Goal: Check status: Check status

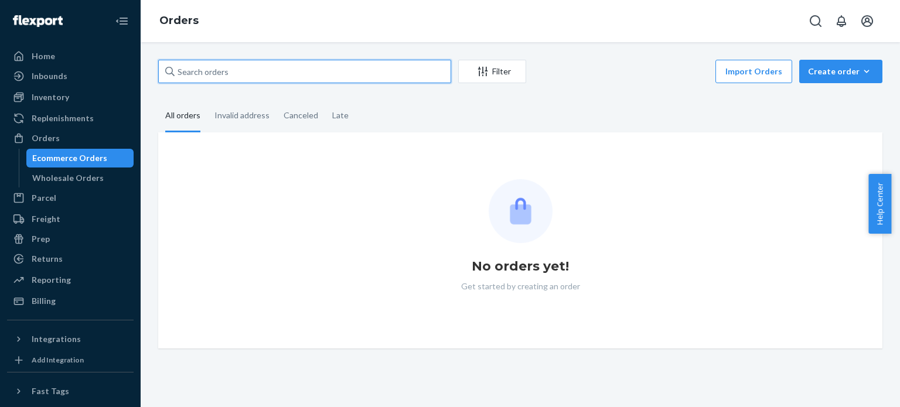
click at [279, 67] on input "text" at bounding box center [304, 71] width 293 height 23
paste input "[PERSON_NAME]"
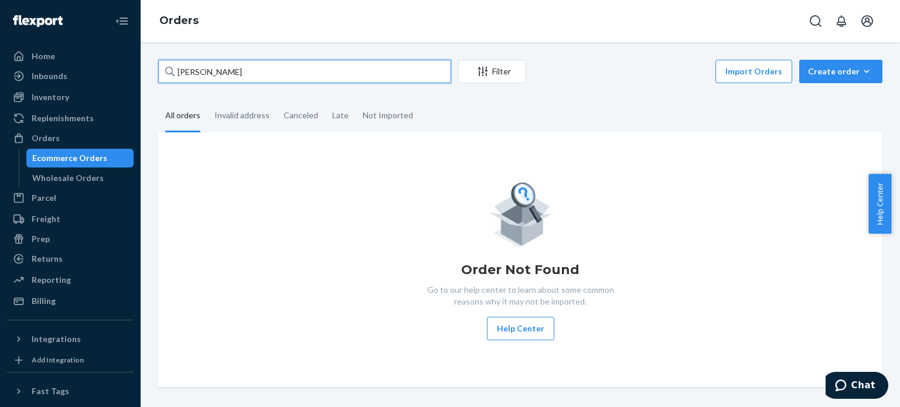
click at [266, 70] on input "[PERSON_NAME]" at bounding box center [304, 71] width 293 height 23
click at [213, 69] on input "[PERSON_NAME]" at bounding box center [304, 71] width 293 height 23
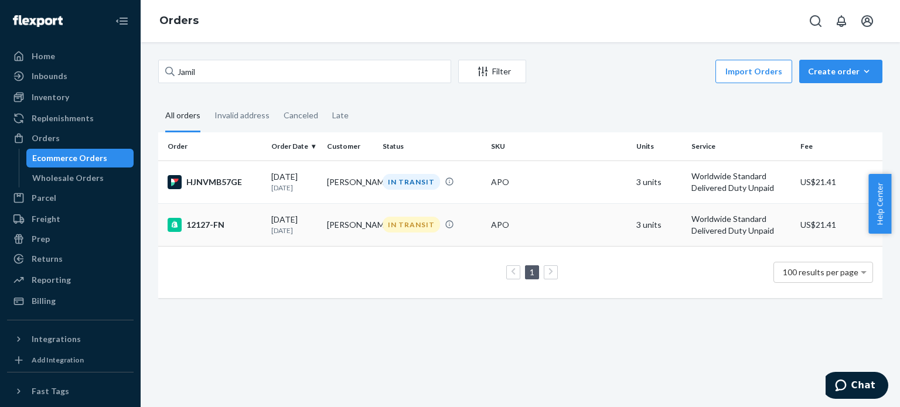
drag, startPoint x: 203, startPoint y: 229, endPoint x: 193, endPoint y: 219, distance: 14.5
drag, startPoint x: 193, startPoint y: 219, endPoint x: 161, endPoint y: 353, distance: 137.9
click at [161, 353] on div "Jamil Filter Import Orders Create order Ecommerce order Removal order All order…" at bounding box center [520, 224] width 759 height 365
drag, startPoint x: 424, startPoint y: 217, endPoint x: 288, endPoint y: 213, distance: 135.4
drag, startPoint x: 288, startPoint y: 213, endPoint x: 206, endPoint y: 226, distance: 83.0
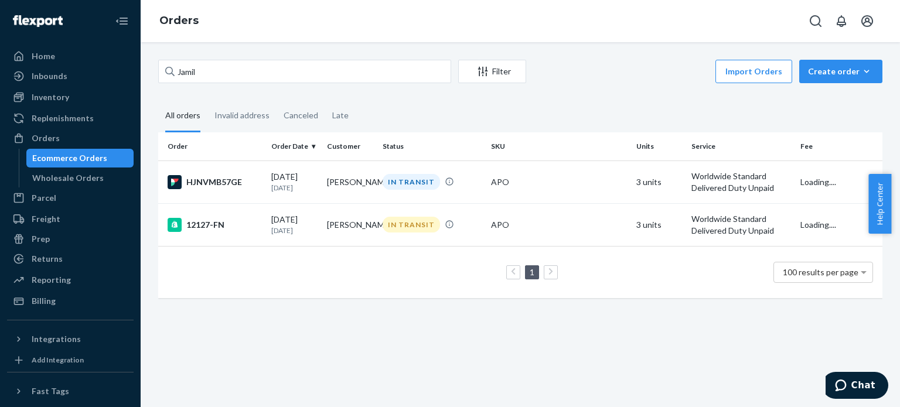
drag, startPoint x: 206, startPoint y: 226, endPoint x: 170, endPoint y: 353, distance: 132.8
click at [170, 353] on div "Jamil Filter Import Orders Create order Ecommerce order Removal order All order…" at bounding box center [520, 224] width 759 height 365
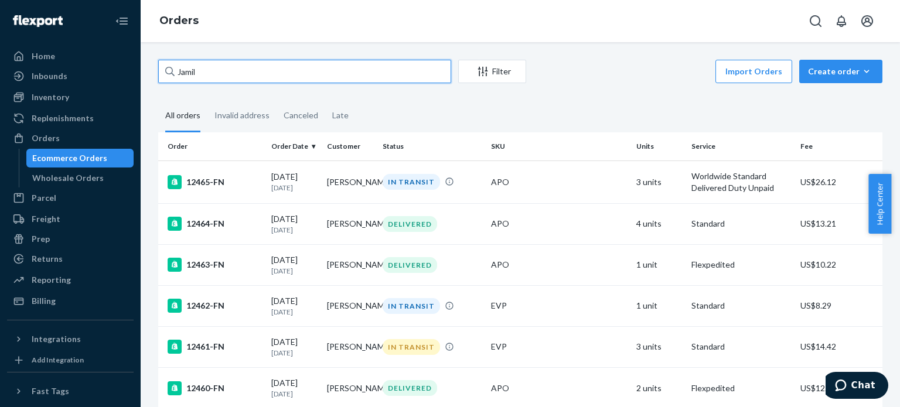
click at [240, 71] on input "Jamil" at bounding box center [304, 71] width 293 height 23
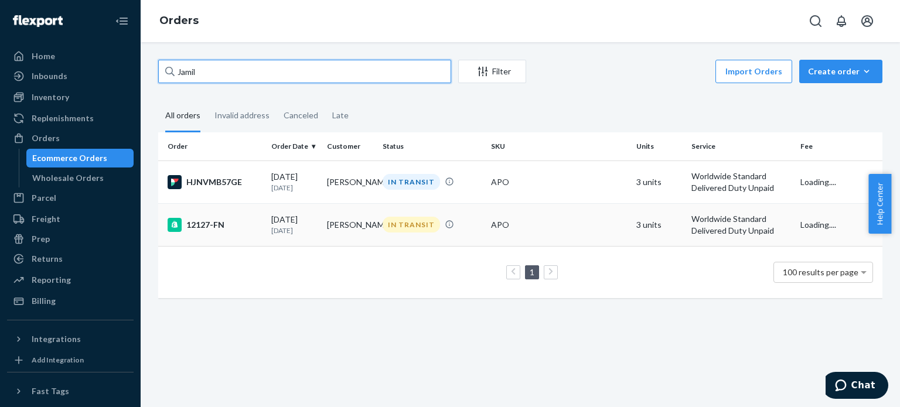
type input "Jamil"
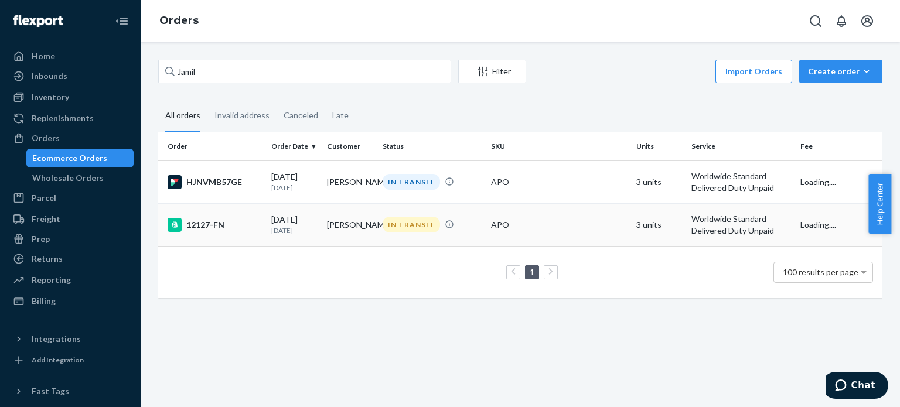
click at [224, 224] on div "12127-FN" at bounding box center [215, 225] width 94 height 14
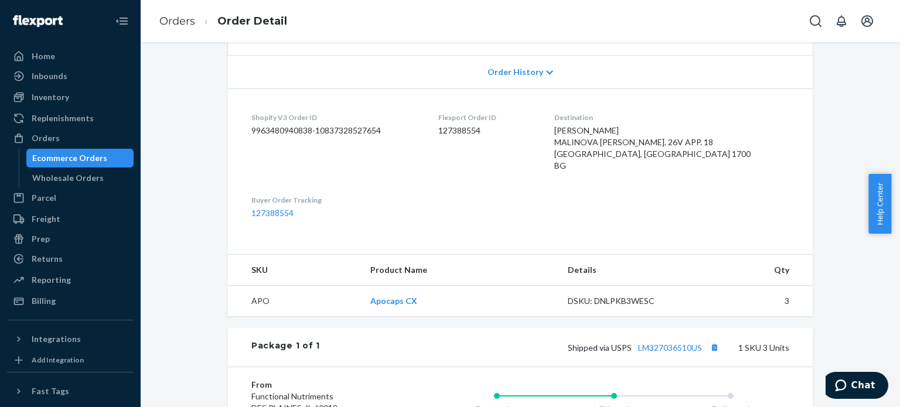
scroll to position [28, 0]
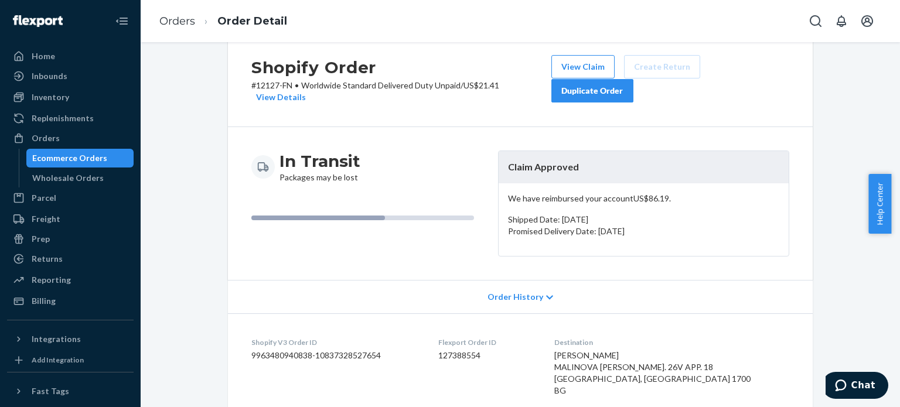
click at [469, 151] on div "In Transit Packages may be lost" at bounding box center [369, 167] width 237 height 33
click at [395, 49] on div "Shopify Order # 12127-FN • Worldwide Standard Delivered Duty Unpaid / US$21.41 …" at bounding box center [520, 80] width 585 height 96
